Goal: Task Accomplishment & Management: Manage account settings

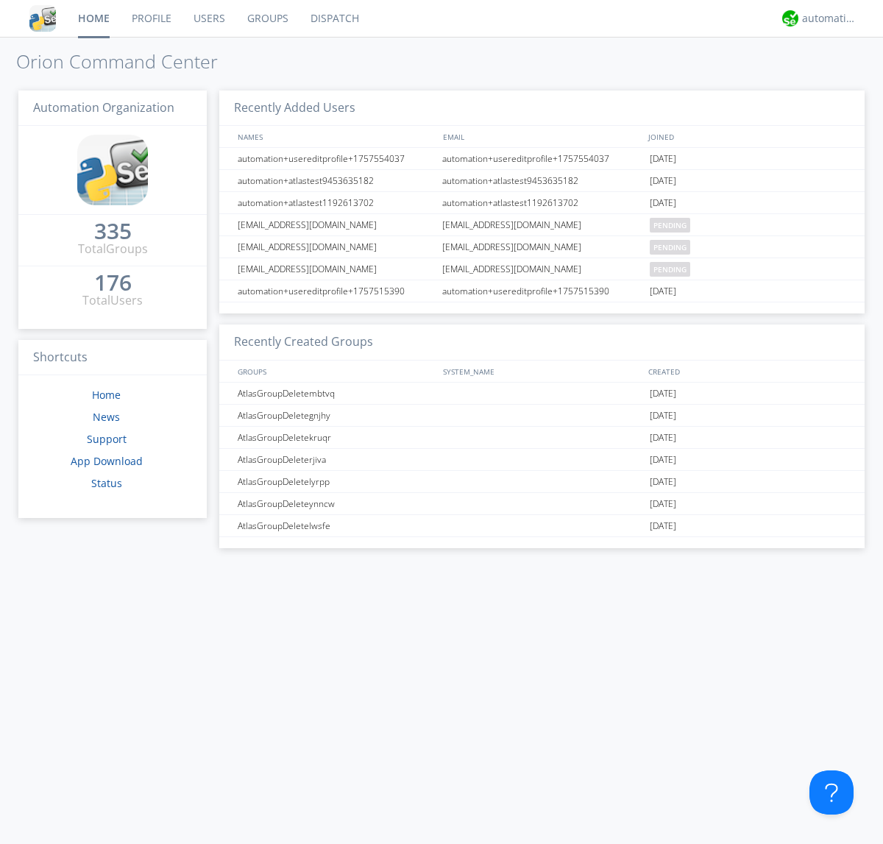
click at [208, 18] on link "Users" at bounding box center [210, 18] width 54 height 37
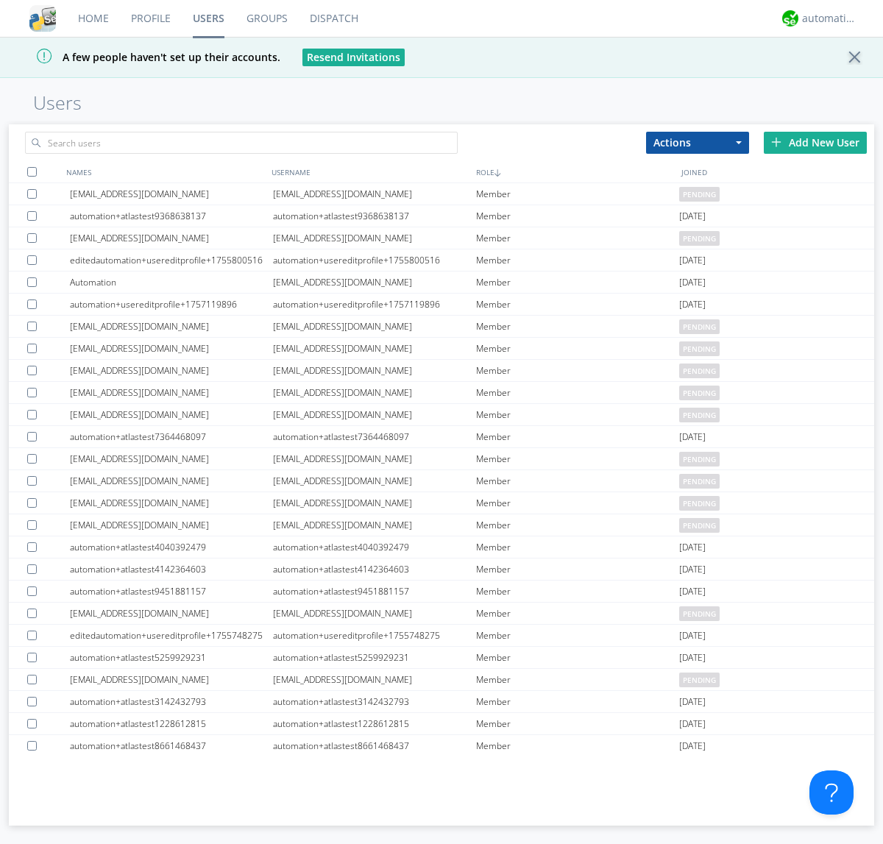
click at [816, 142] on div "Add New User" at bounding box center [815, 143] width 103 height 22
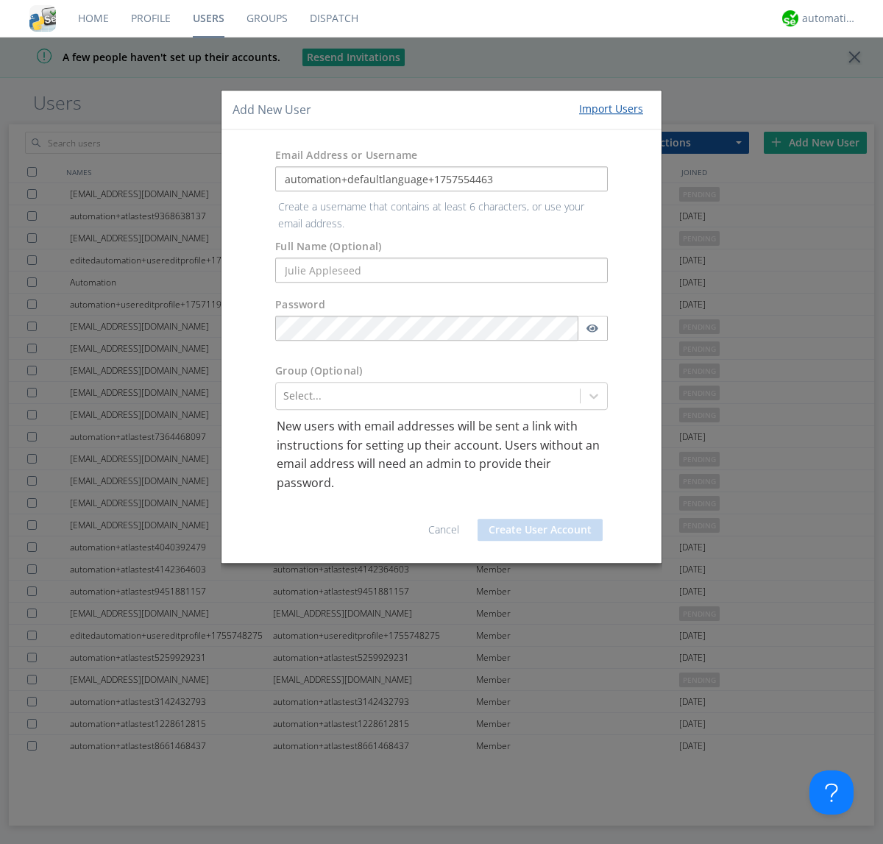
type input "automation+defaultlanguage+1757554463"
click at [540, 519] on button "Create User Account" at bounding box center [540, 530] width 125 height 22
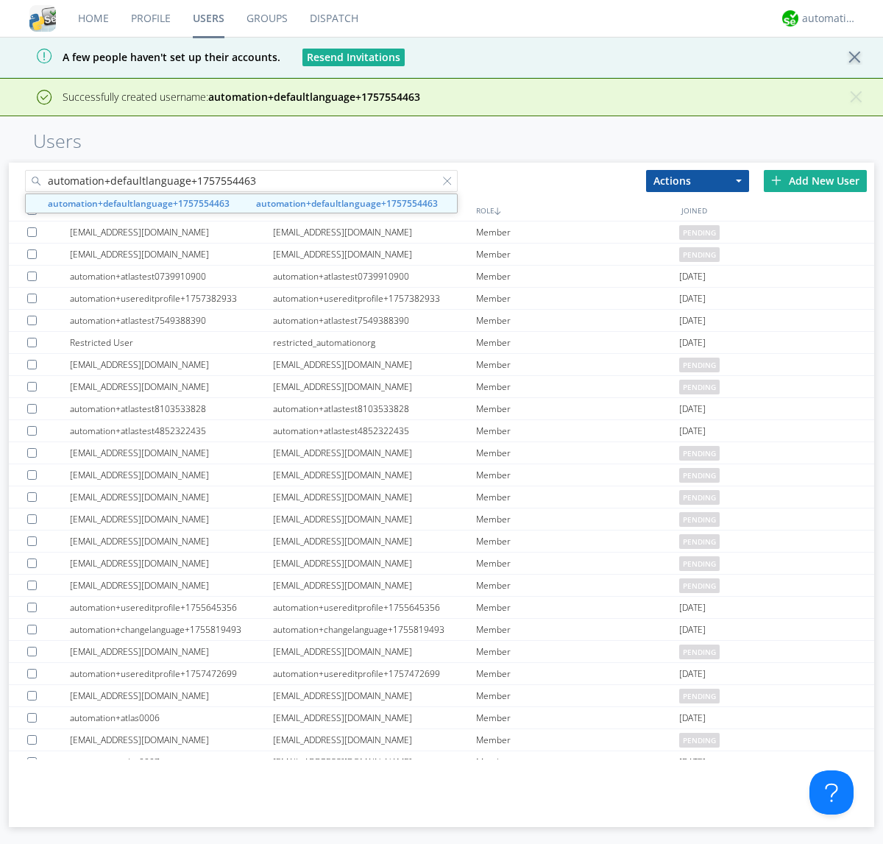
type input "automation+defaultlanguage+1757554463"
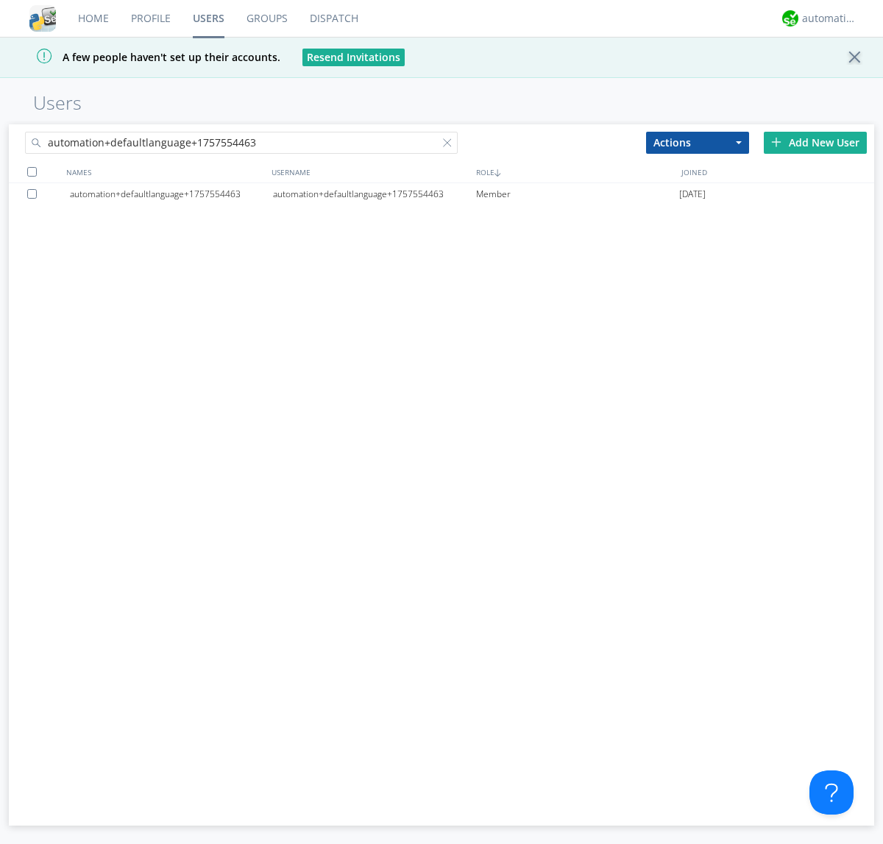
click at [374, 194] on div "automation+defaultlanguage+1757554463" at bounding box center [374, 194] width 203 height 22
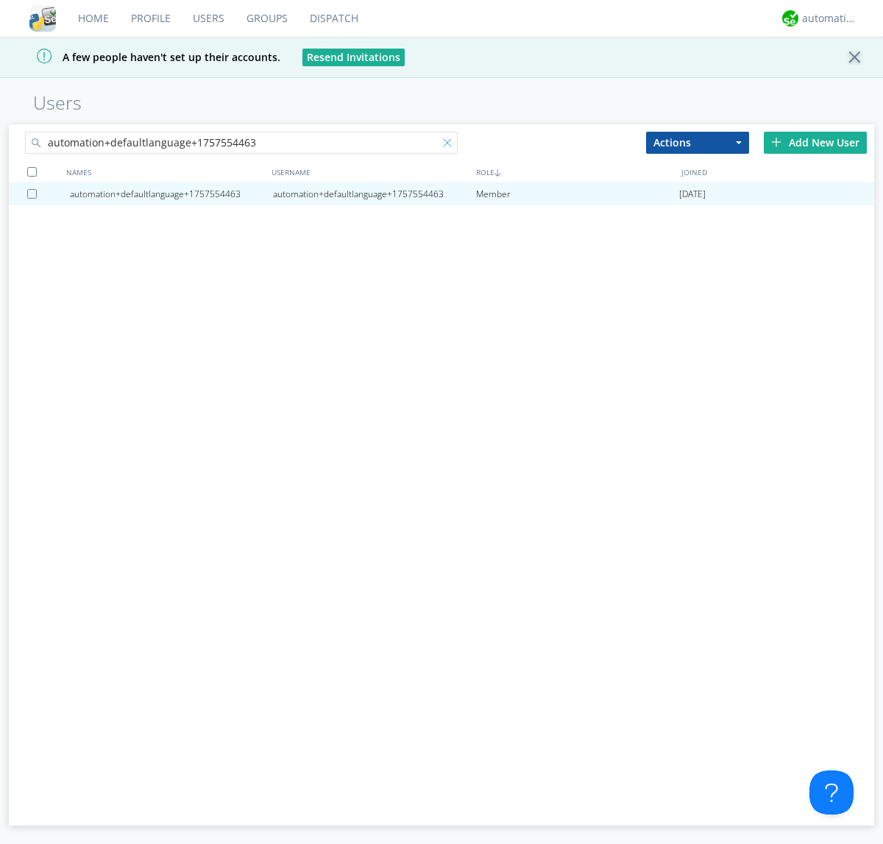
click at [443, 145] on div at bounding box center [450, 145] width 15 height 15
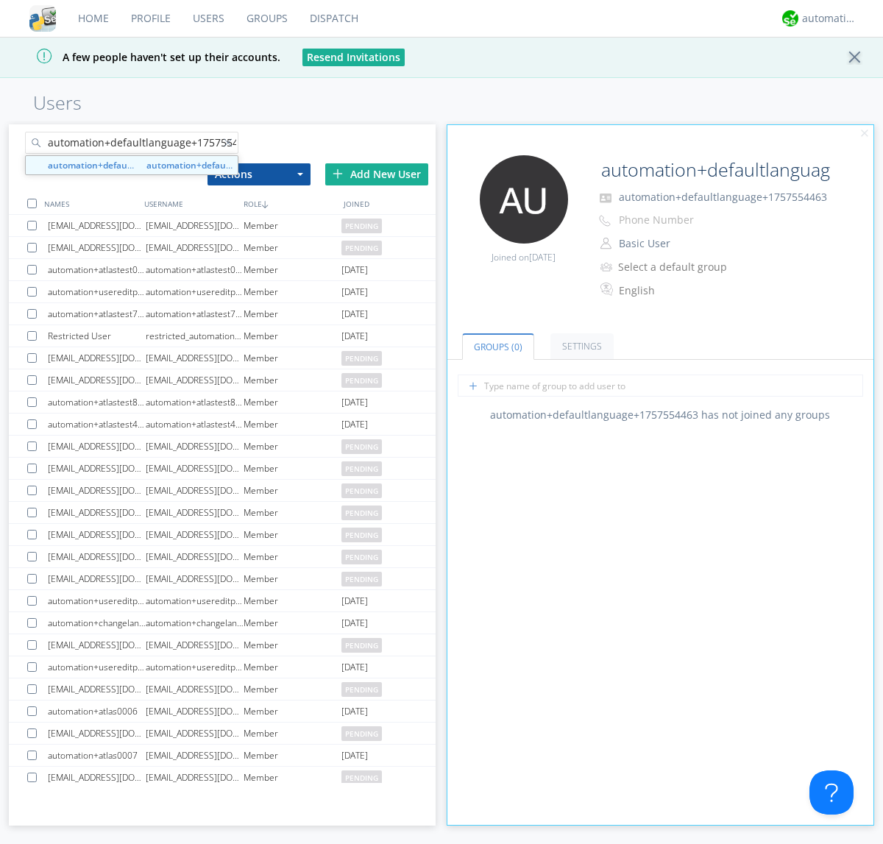
scroll to position [0, 15]
type input "automation+defaultlanguage+1757554463"
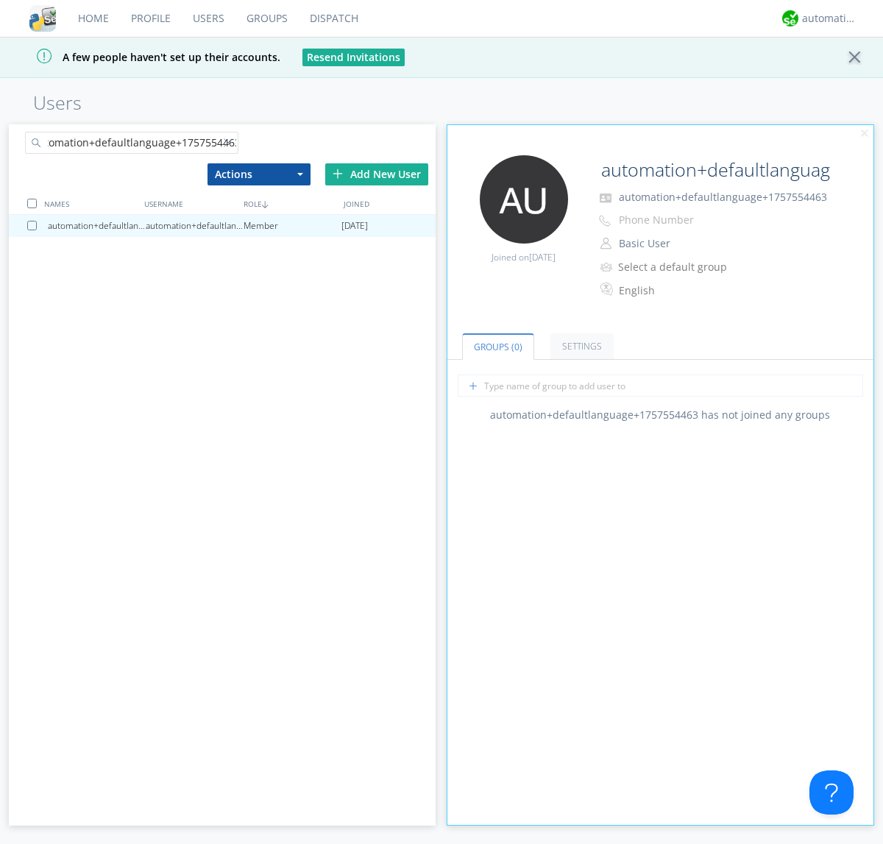
click at [35, 225] on div at bounding box center [34, 226] width 15 height 10
click at [258, 174] on button "Actions" at bounding box center [259, 174] width 103 height 22
click at [0, 0] on link "Delete User" at bounding box center [0, 0] width 0 height 0
